Goal: Contribute content: Add original content to the website for others to see

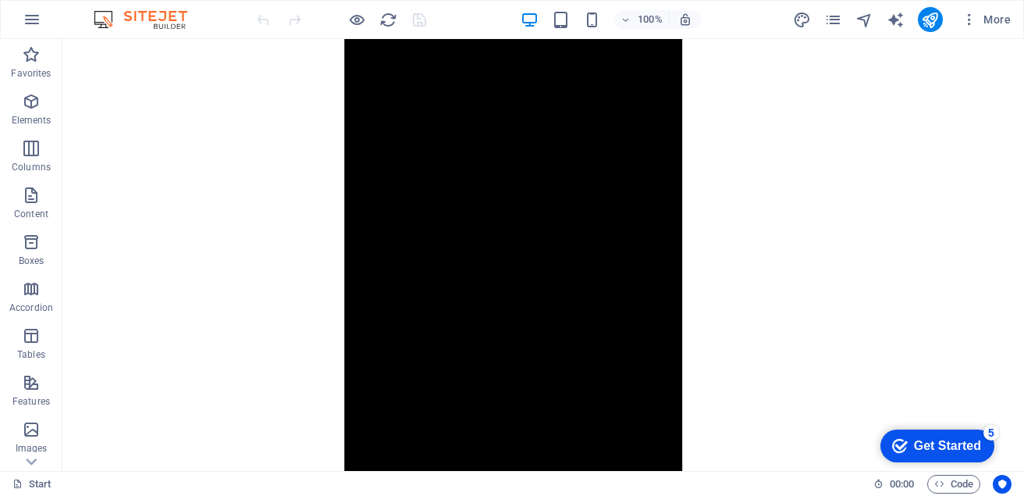
scroll to position [1526, 0]
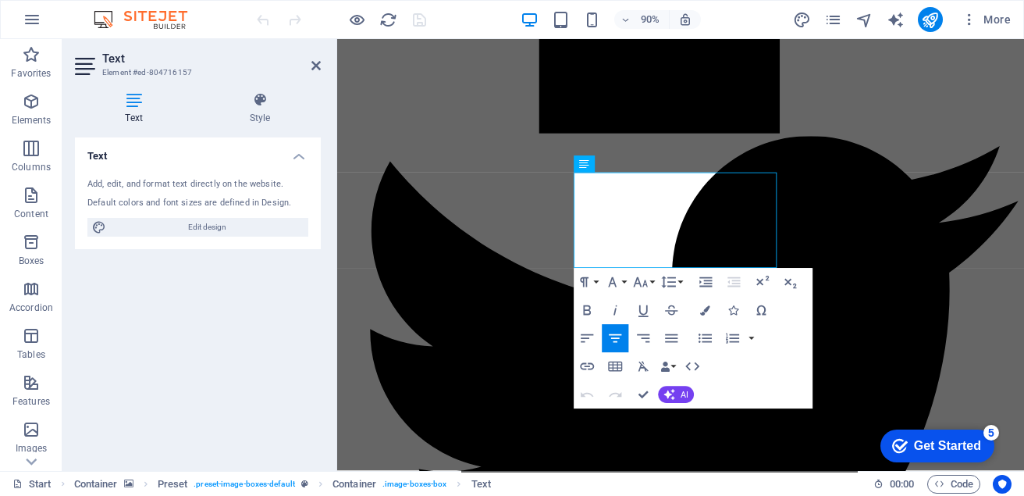
scroll to position [1726, 0]
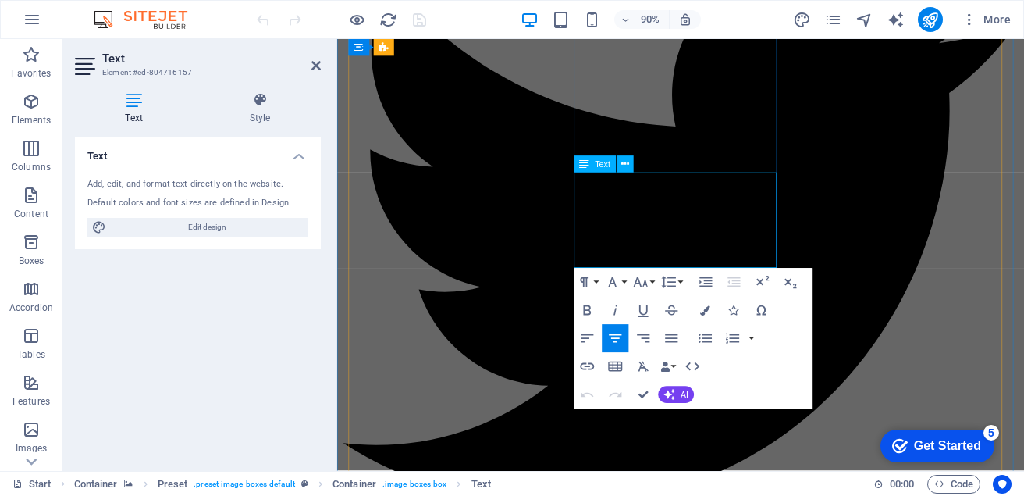
drag, startPoint x: 628, startPoint y: 194, endPoint x: 816, endPoint y: 279, distance: 205.7
copy p "The TU/IMLPD is organizing an Industry Conference to foster collaboration, inno…"
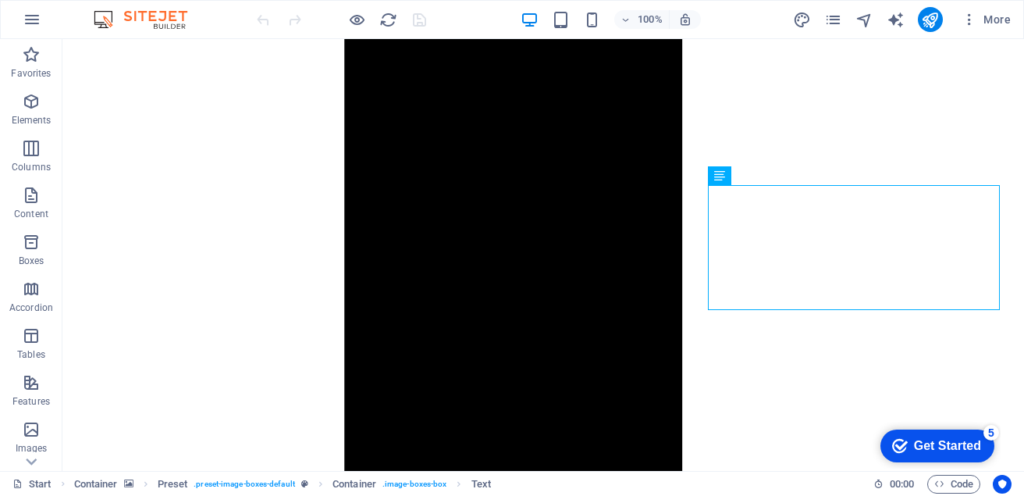
scroll to position [1538, 0]
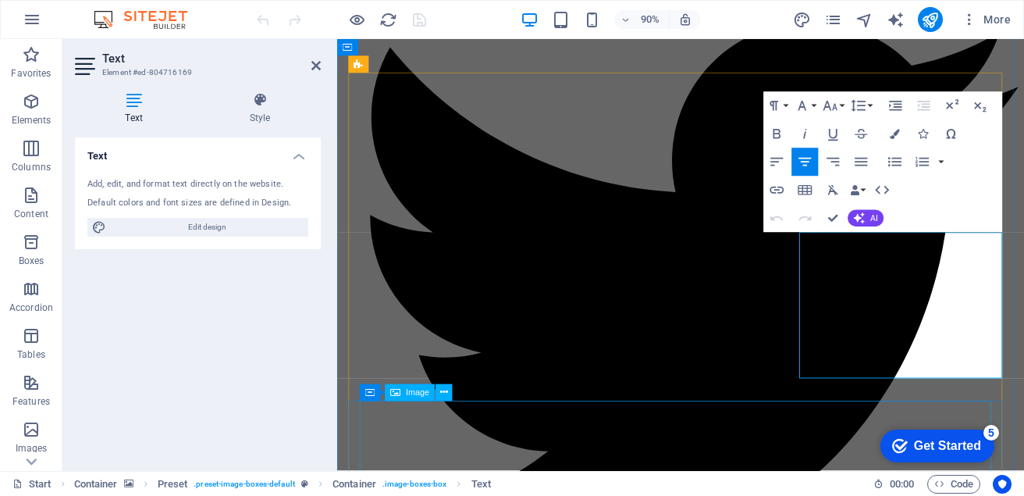
scroll to position [1659, 0]
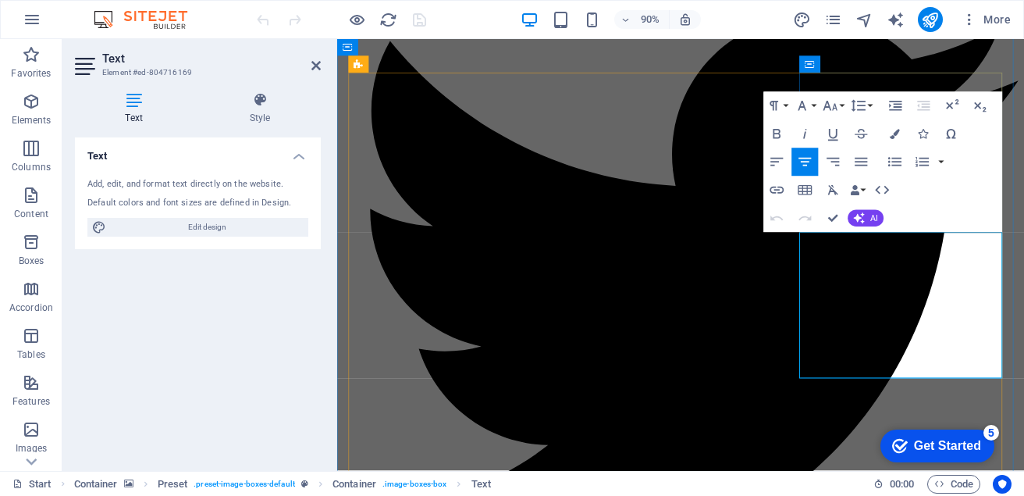
drag, startPoint x: 884, startPoint y: 386, endPoint x: 1020, endPoint y: 400, distance: 136.5
copy p "The TU/ IMLPD announces an Academic Conference for Postgraduate Students as a p…"
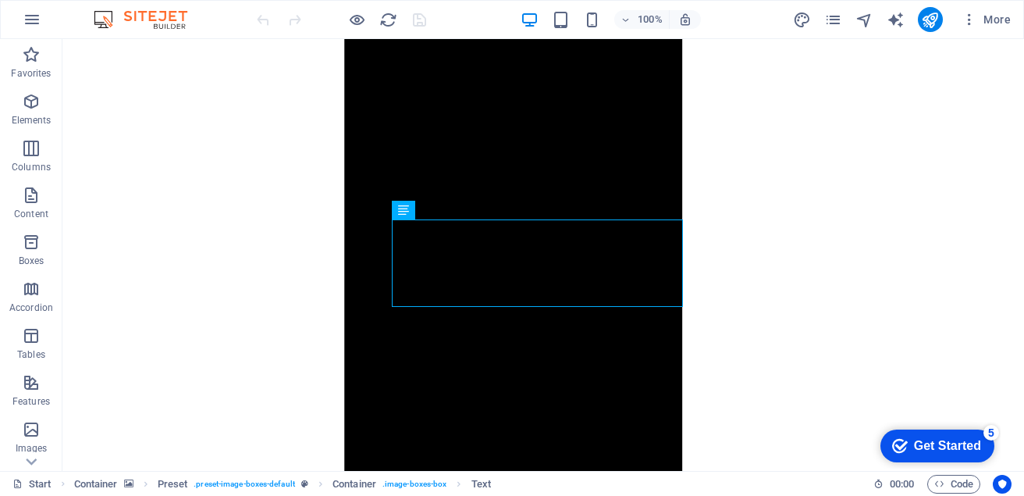
scroll to position [1534, 0]
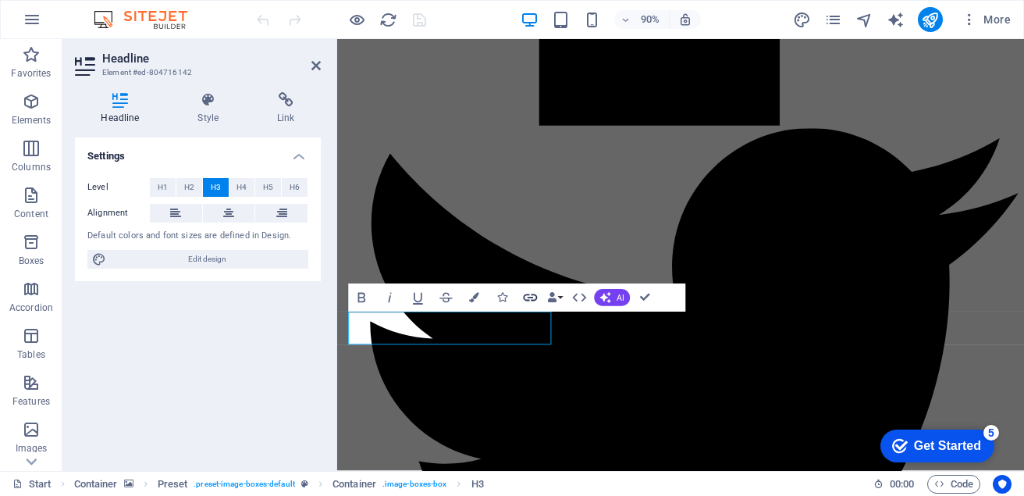
click at [531, 297] on icon "button" at bounding box center [530, 297] width 17 height 17
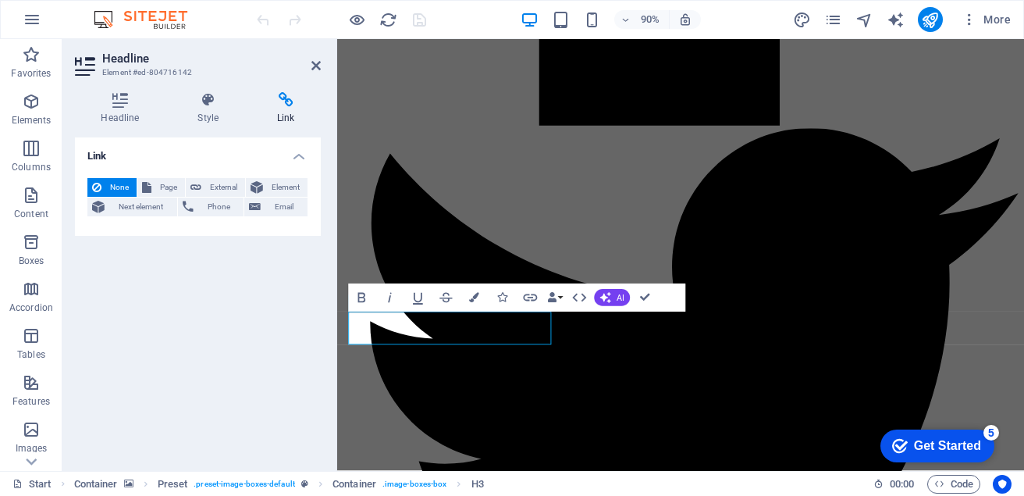
click at [287, 104] on icon at bounding box center [285, 100] width 69 height 16
click at [389, 22] on icon "reload" at bounding box center [388, 20] width 18 height 18
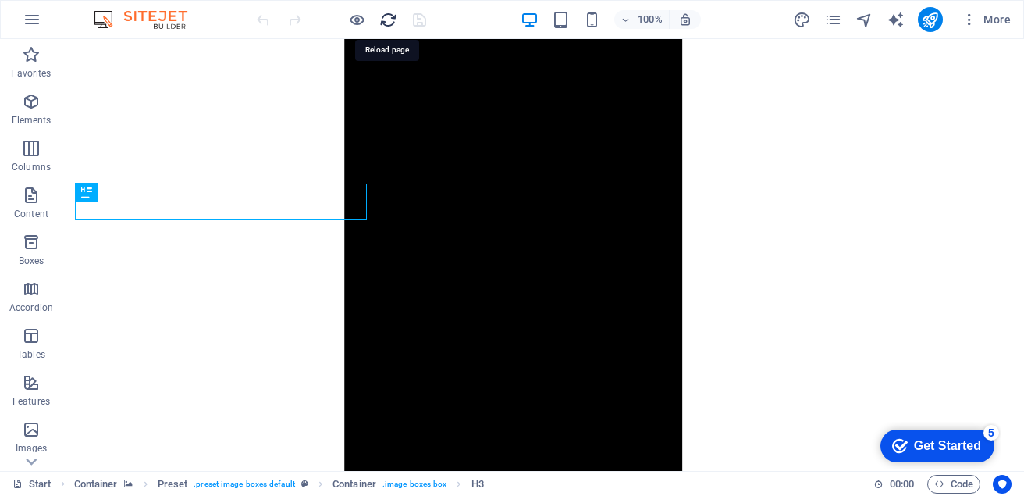
click at [389, 22] on icon "reload" at bounding box center [388, 20] width 18 height 18
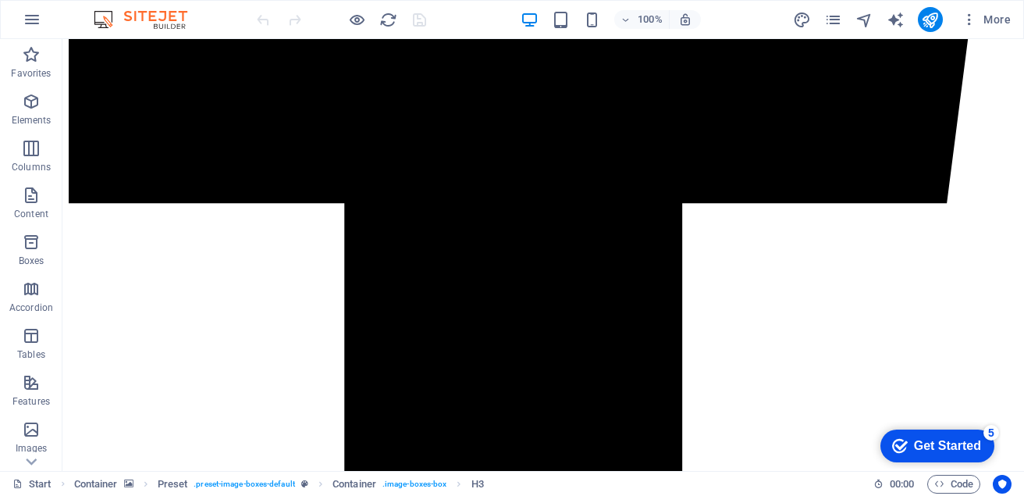
scroll to position [1054, 0]
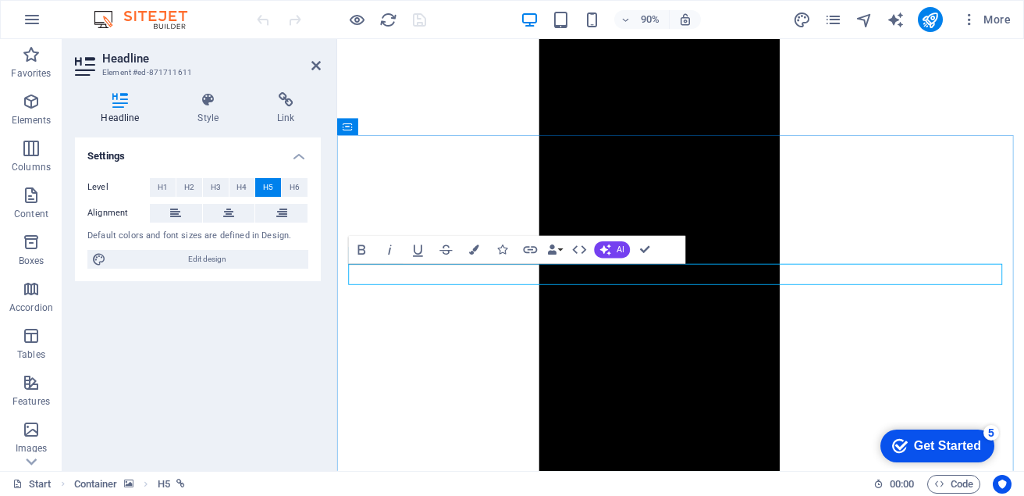
scroll to position [1101, 0]
click at [286, 102] on icon at bounding box center [285, 100] width 69 height 16
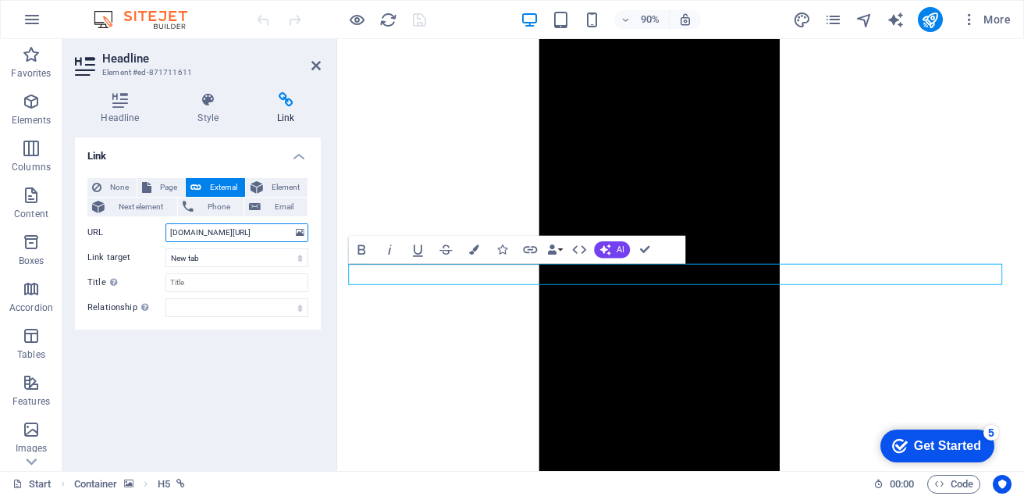
click at [232, 230] on input "tuimlpdconference.konsultng.com/images/acad.jpeg" at bounding box center [236, 232] width 143 height 19
click at [232, 228] on input "tuimlpdconference.konsultng.com/images/acad.jpeg" at bounding box center [236, 232] width 143 height 19
click at [232, 226] on input "tuimlpdconference.konsultng.com/images/acad.jpeg" at bounding box center [236, 232] width 143 height 19
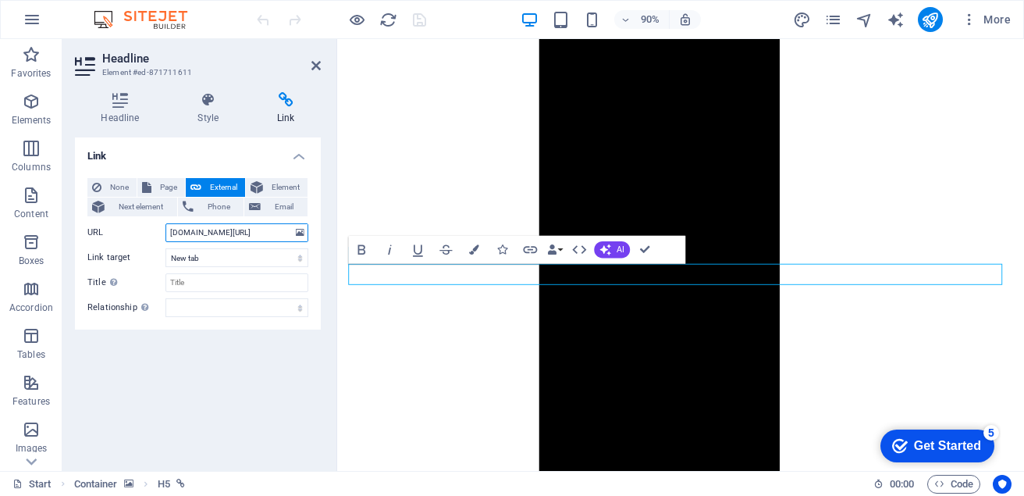
click at [232, 226] on input "tuimlpdconference.konsultng.com/images/acad.jpeg" at bounding box center [236, 232] width 143 height 19
click at [165, 186] on span "Page" at bounding box center [168, 187] width 24 height 19
select select
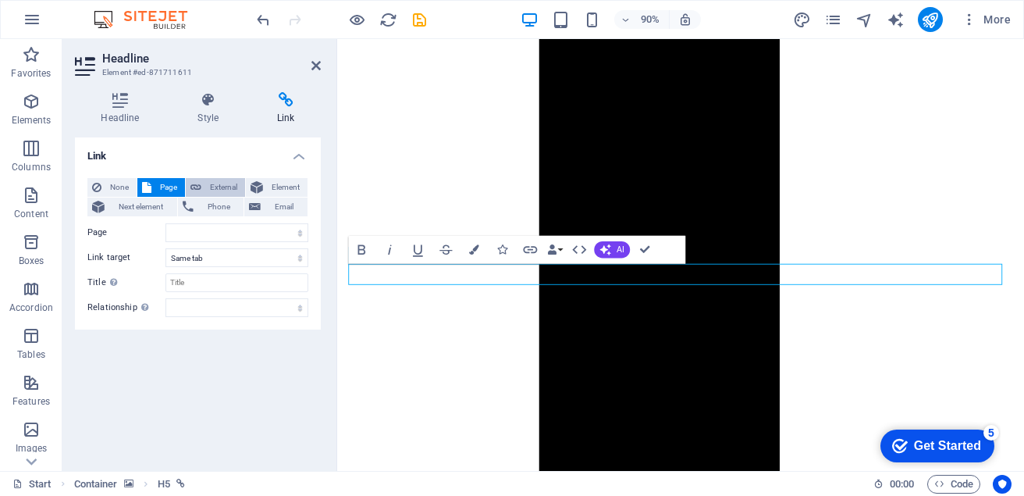
click at [212, 187] on span "External" at bounding box center [223, 187] width 34 height 19
click at [273, 187] on span "Element" at bounding box center [285, 187] width 35 height 19
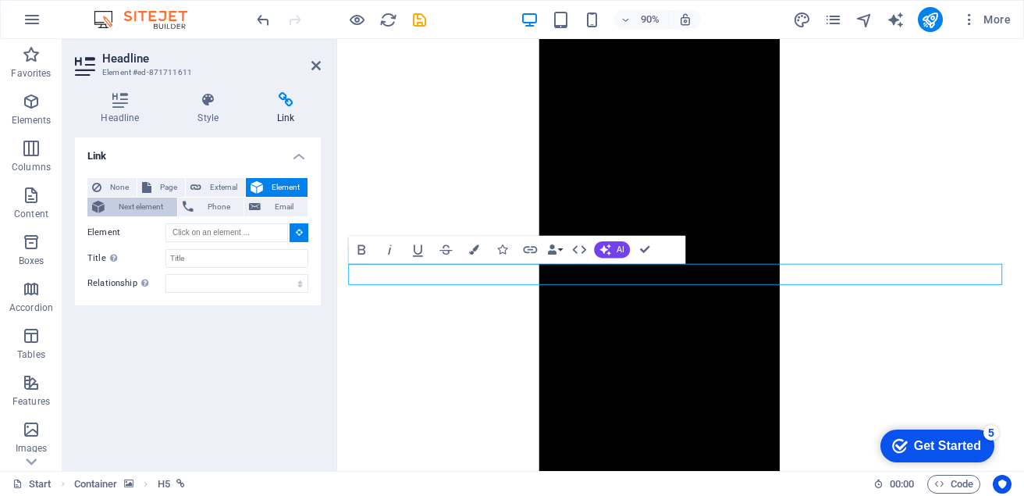
click at [142, 204] on span "Next element" at bounding box center [140, 206] width 63 height 19
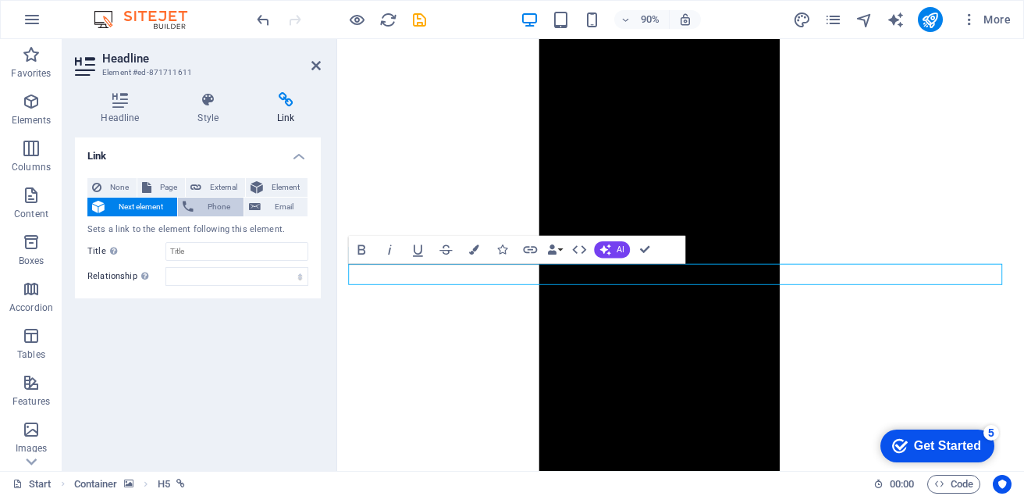
click at [204, 206] on span "Phone" at bounding box center [218, 206] width 41 height 19
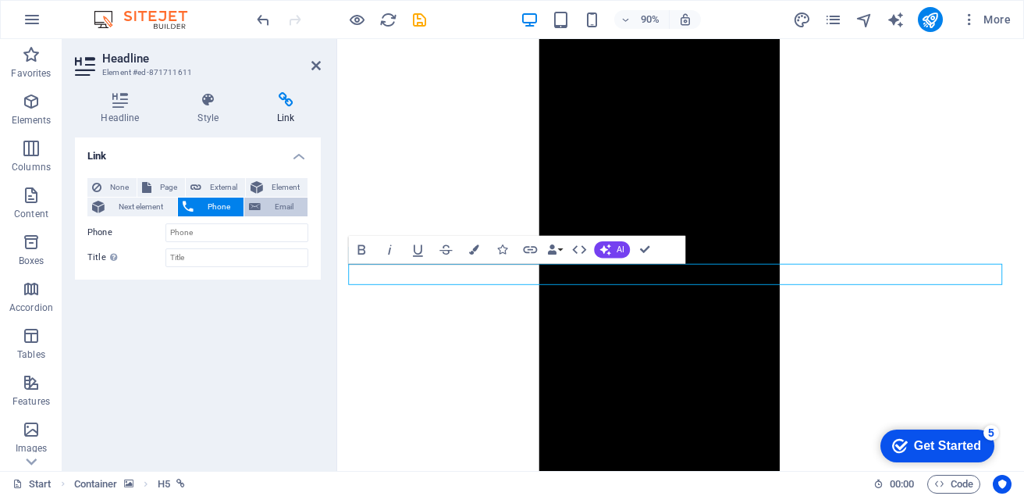
click at [271, 204] on span "Email" at bounding box center [283, 206] width 37 height 19
click at [224, 184] on span "External" at bounding box center [223, 187] width 34 height 19
select select "blank"
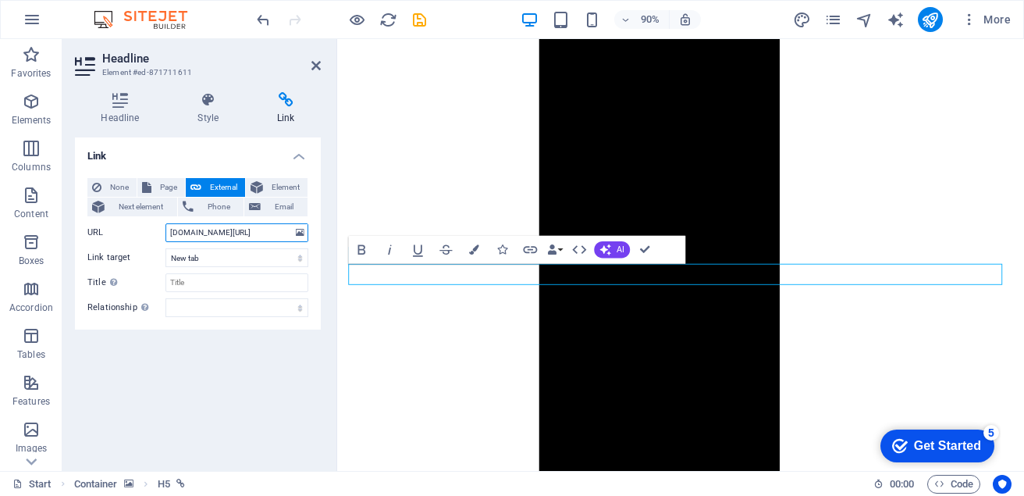
click at [240, 232] on input "tuimlpdconference.konsultng.com/images/acad.jpeg" at bounding box center [236, 232] width 143 height 19
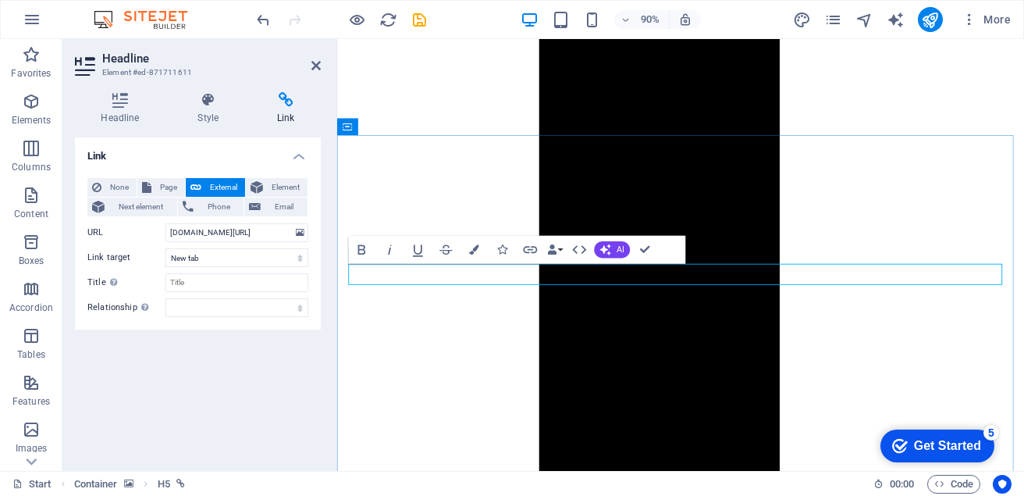
click at [528, 251] on icon "button" at bounding box center [530, 249] width 17 height 17
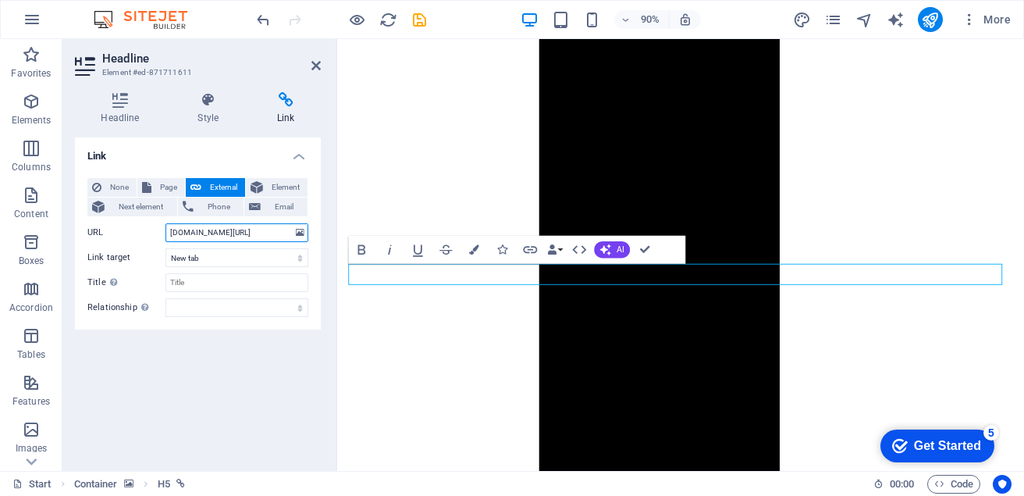
click at [179, 229] on input "tuimlpdconference.konsultng.com/images/acad.jpeg" at bounding box center [236, 232] width 143 height 19
type input "g"
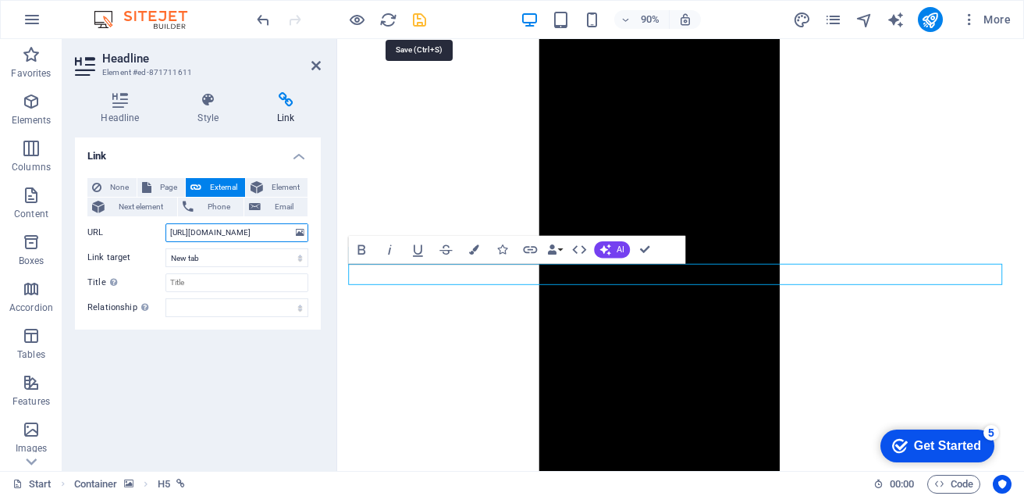
type input "[URL][DOMAIN_NAME]"
click at [416, 18] on icon "save" at bounding box center [420, 20] width 18 height 18
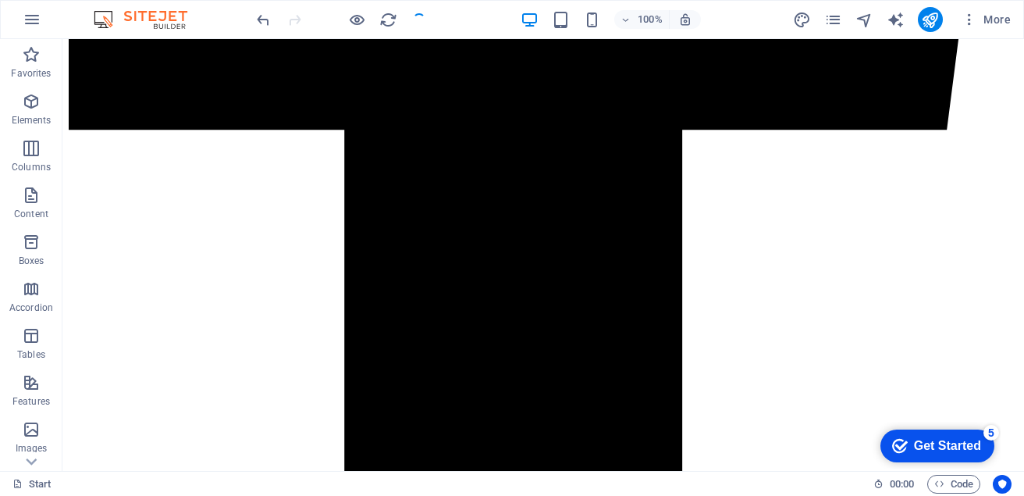
scroll to position [1054, 0]
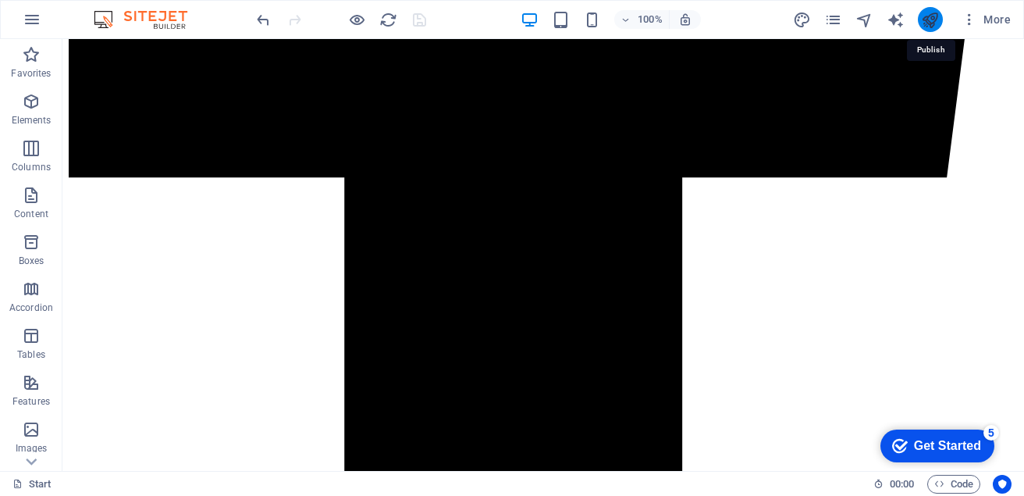
click at [926, 15] on icon "publish" at bounding box center [930, 20] width 18 height 18
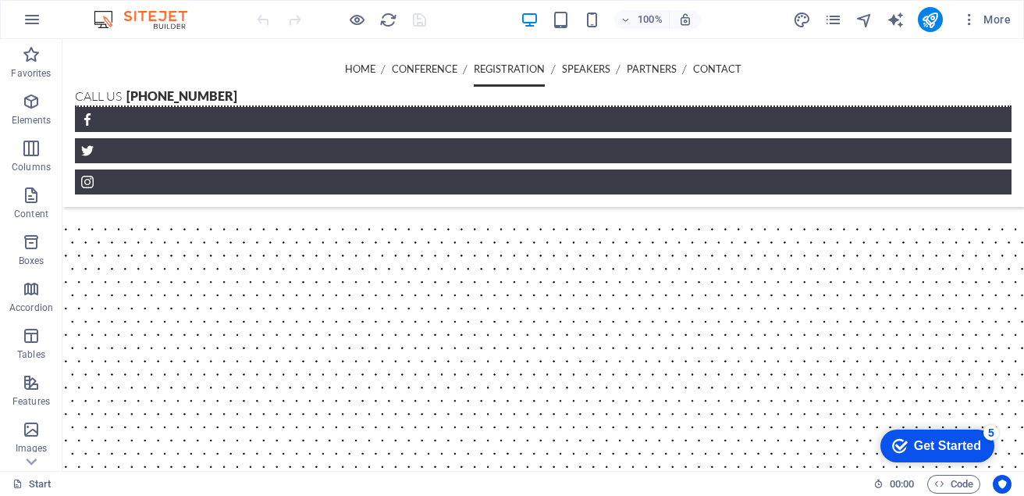
scroll to position [1160, 0]
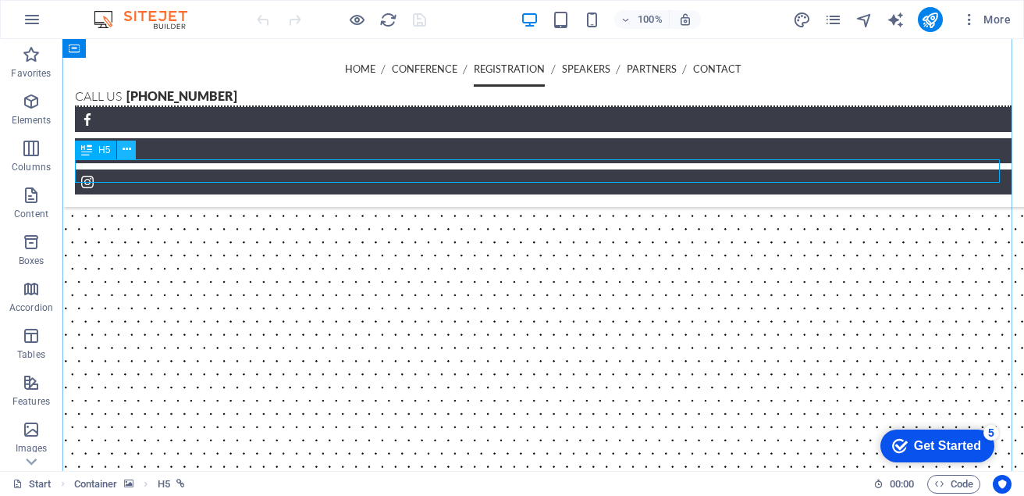
click at [126, 151] on icon at bounding box center [127, 149] width 9 height 16
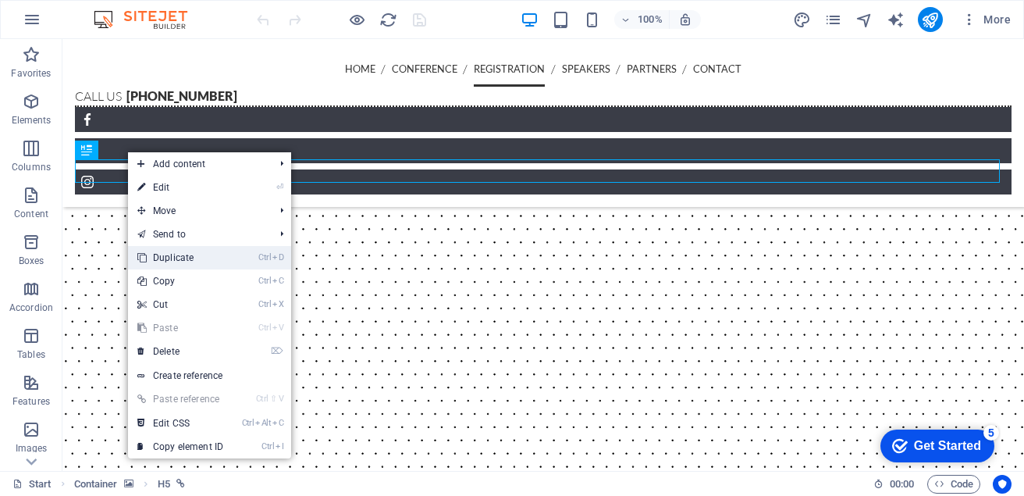
click at [169, 252] on link "Ctrl D Duplicate" at bounding box center [180, 257] width 105 height 23
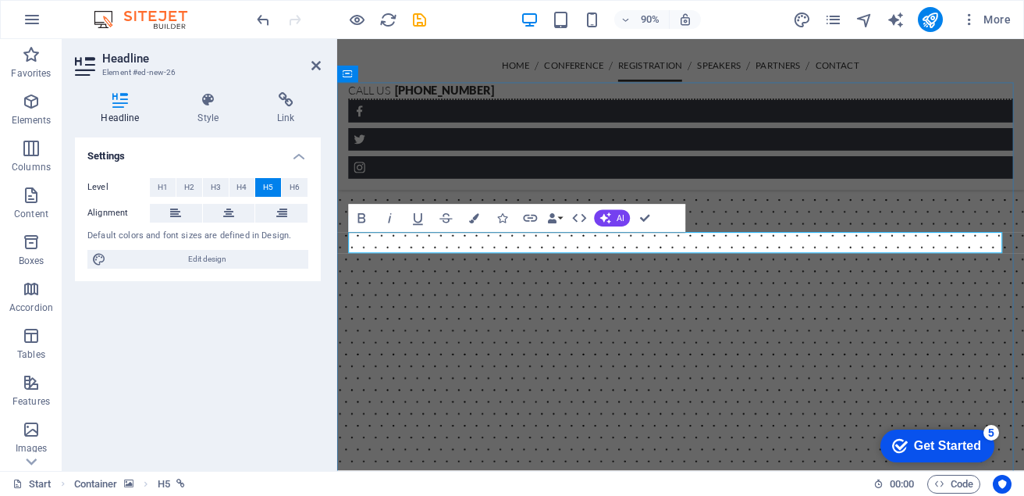
click at [285, 101] on icon at bounding box center [285, 100] width 69 height 16
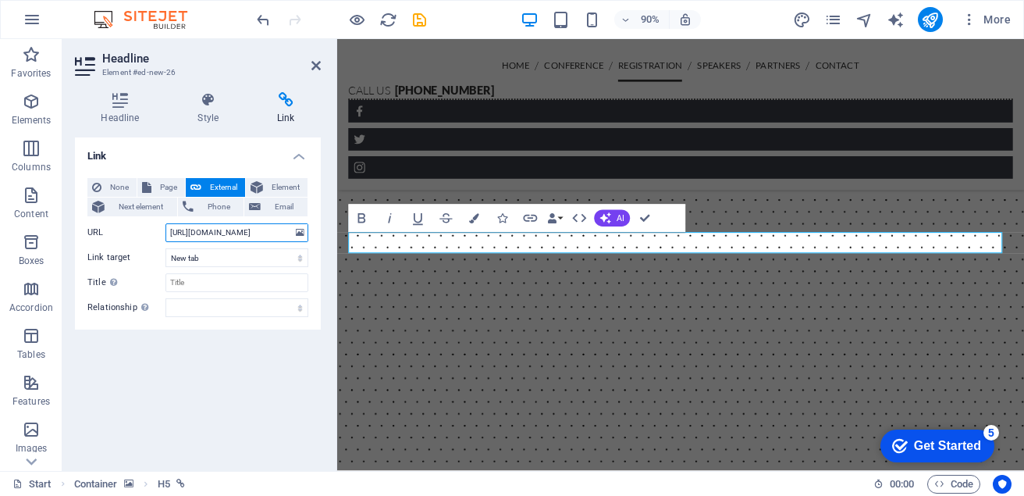
click at [195, 232] on input "[URL][DOMAIN_NAME]" at bounding box center [236, 232] width 143 height 19
paste input "[URL][DOMAIN_NAME]"
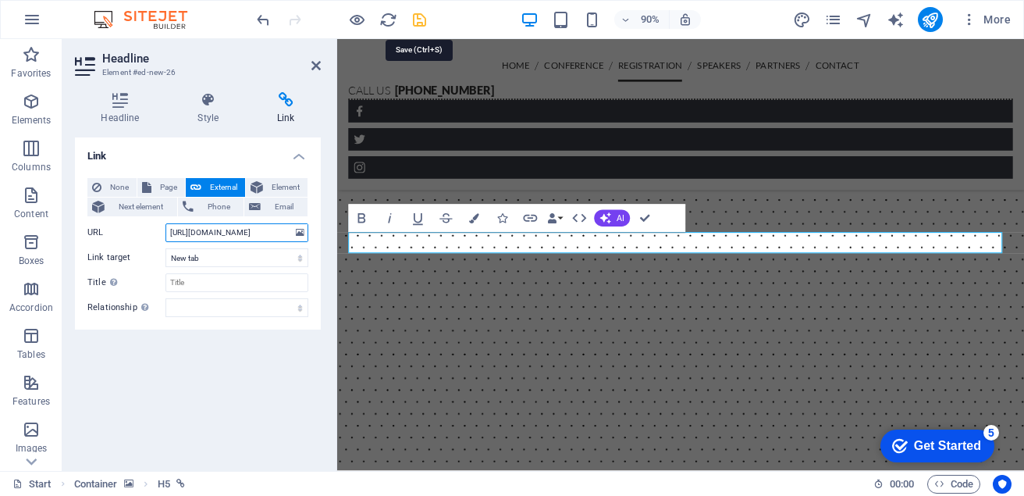
type input "[URL][DOMAIN_NAME]"
click at [418, 16] on icon "save" at bounding box center [420, 20] width 18 height 18
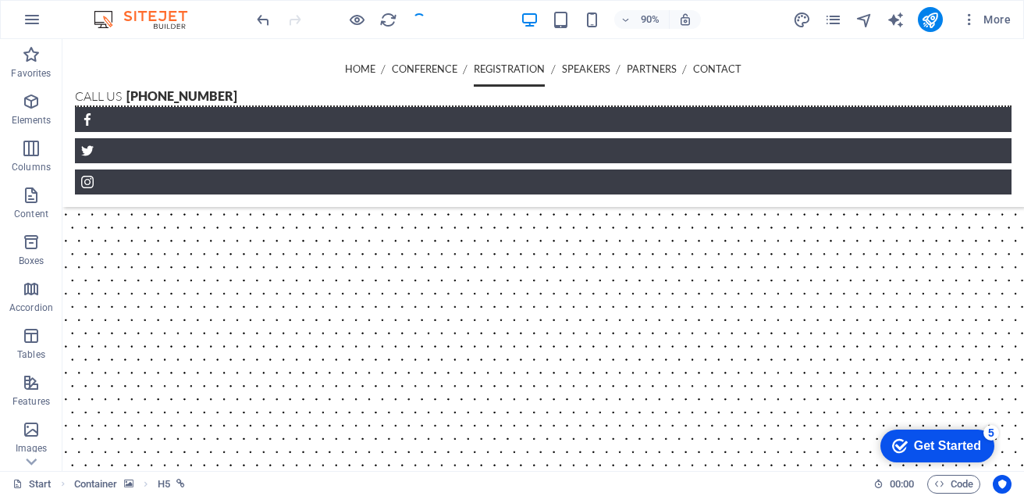
scroll to position [1112, 0]
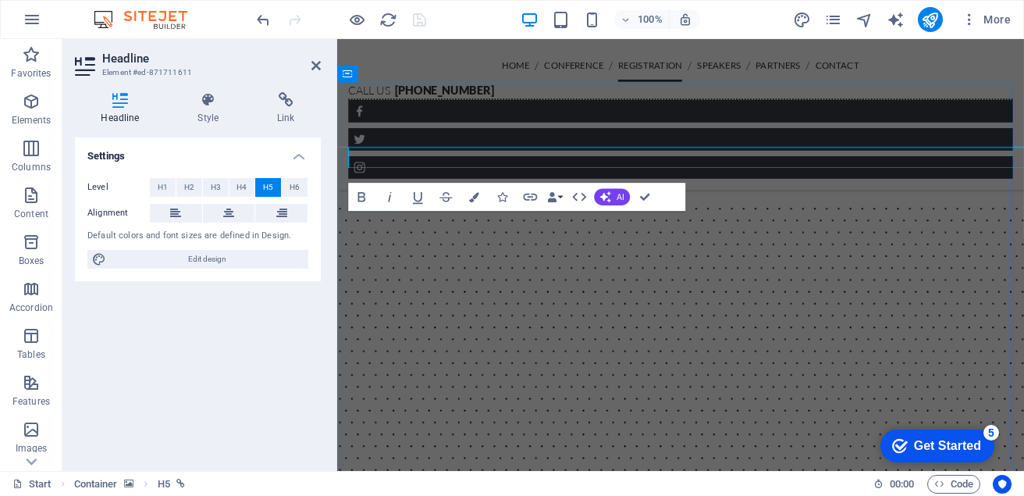
scroll to position [1160, 0]
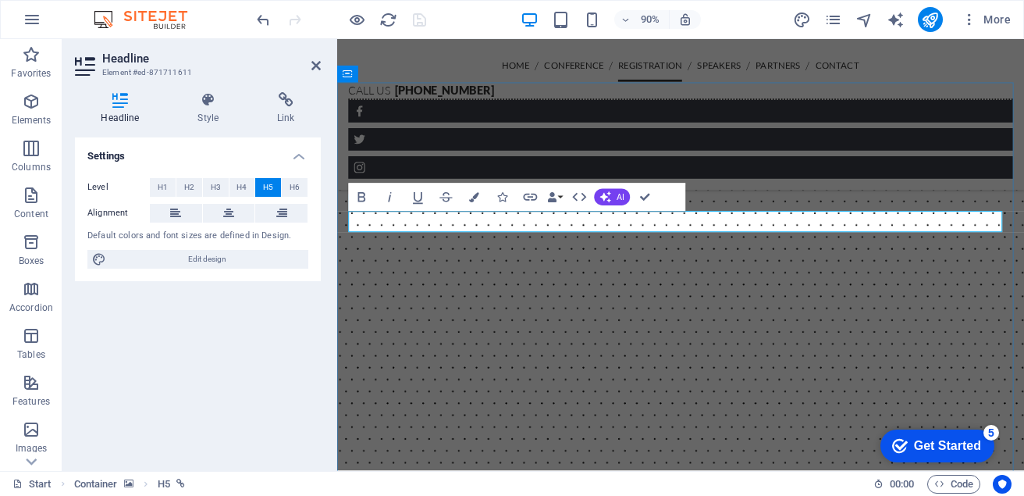
click at [284, 117] on h4 "Link" at bounding box center [285, 108] width 69 height 33
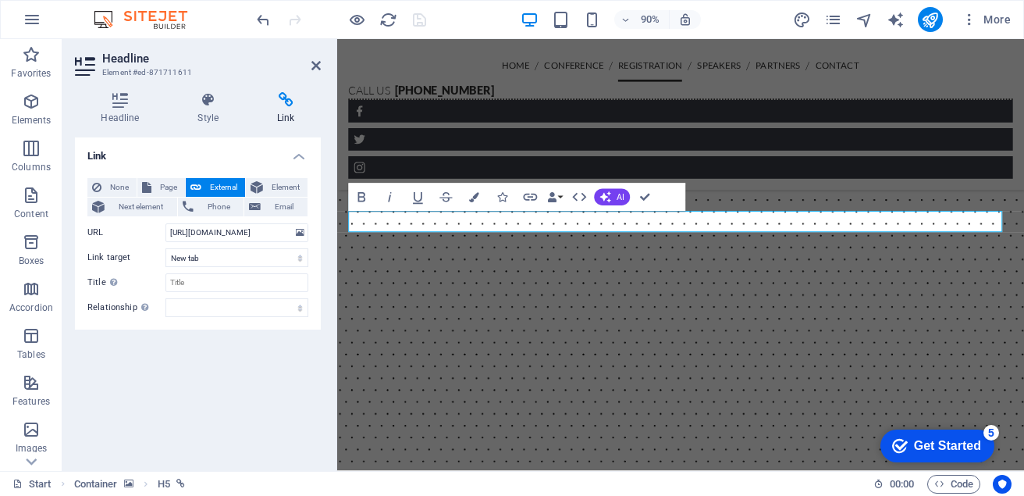
click at [310, 66] on header "Headline Element #ed-871711611" at bounding box center [198, 59] width 246 height 41
click at [318, 66] on icon at bounding box center [315, 65] width 9 height 12
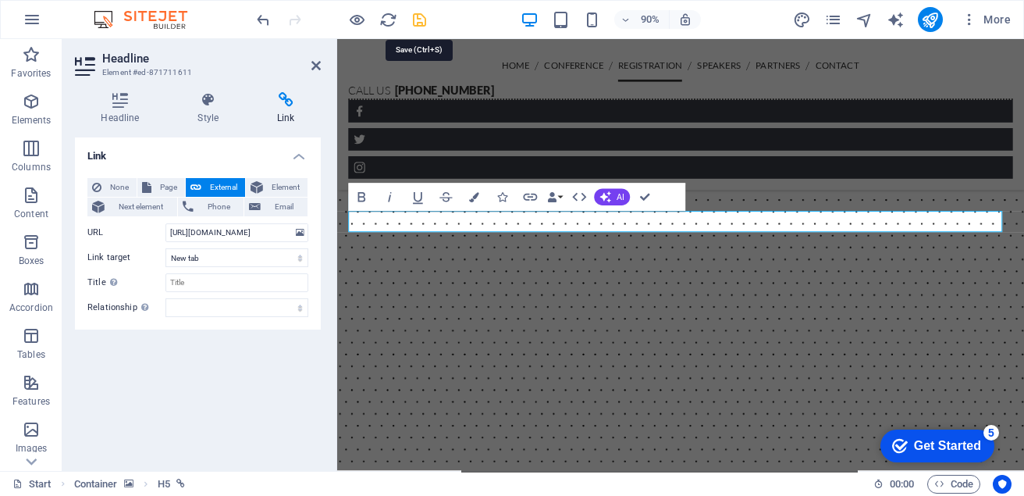
click at [418, 18] on icon "save" at bounding box center [420, 20] width 18 height 18
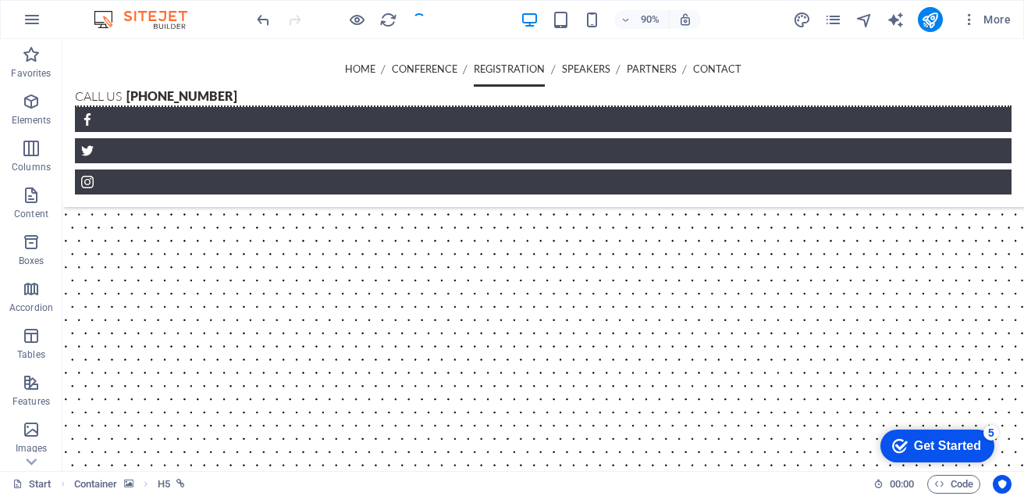
scroll to position [1112, 0]
click at [927, 19] on icon "publish" at bounding box center [930, 20] width 18 height 18
